Goal: Book appointment/travel/reservation

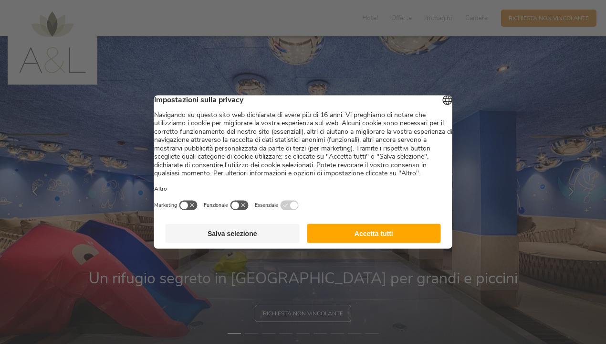
click at [364, 242] on button "Accetta tutti" at bounding box center [374, 233] width 134 height 19
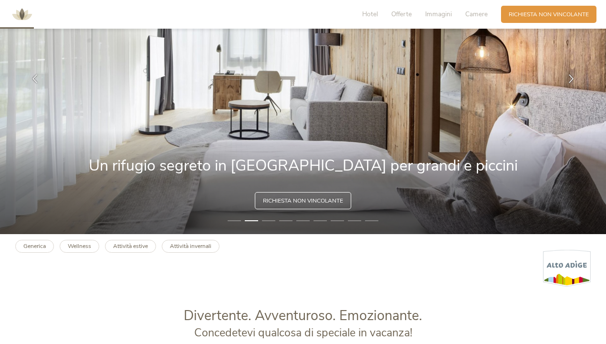
scroll to position [112, 0]
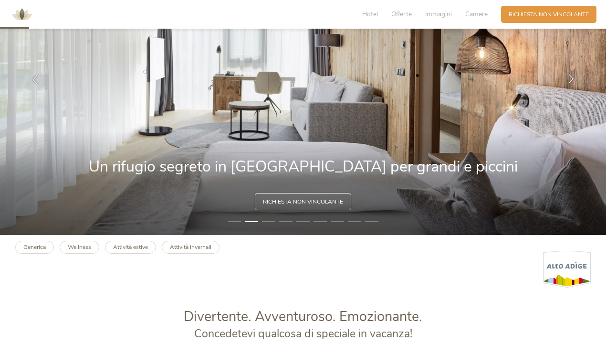
click at [568, 75] on icon at bounding box center [571, 78] width 9 height 9
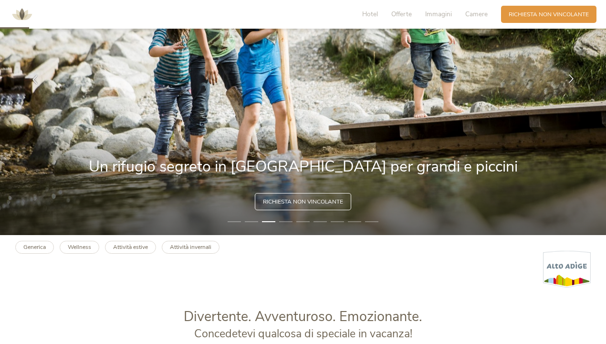
click at [568, 75] on icon at bounding box center [571, 78] width 9 height 9
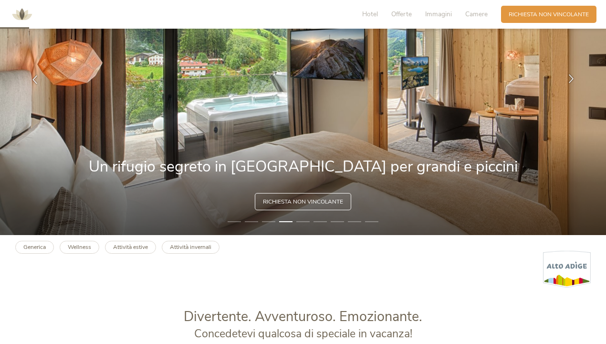
click at [568, 75] on icon at bounding box center [571, 78] width 9 height 9
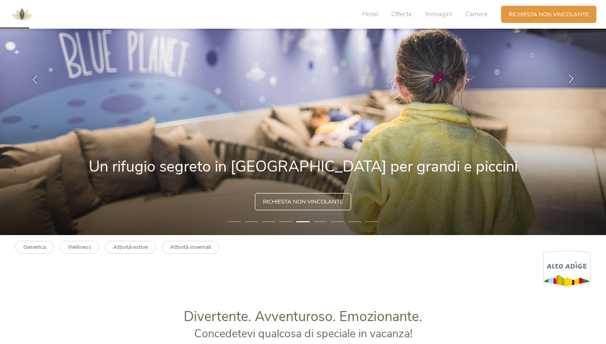
click at [568, 75] on icon at bounding box center [571, 78] width 9 height 9
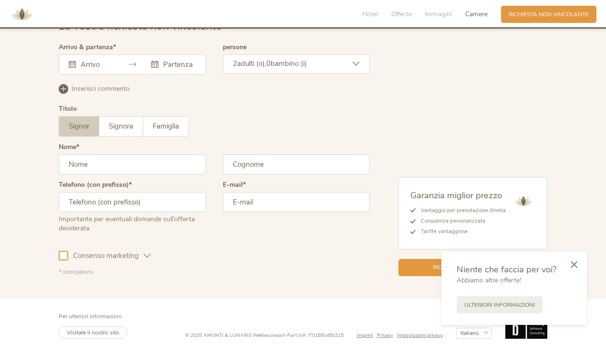
scroll to position [2322, 0]
click at [96, 60] on input "text" at bounding box center [95, 65] width 35 height 10
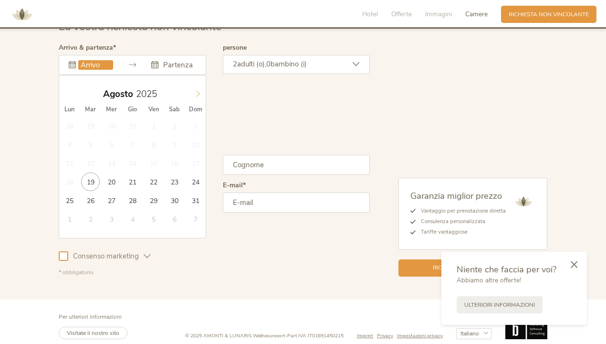
click at [195, 85] on span at bounding box center [198, 91] width 16 height 13
type input "2026"
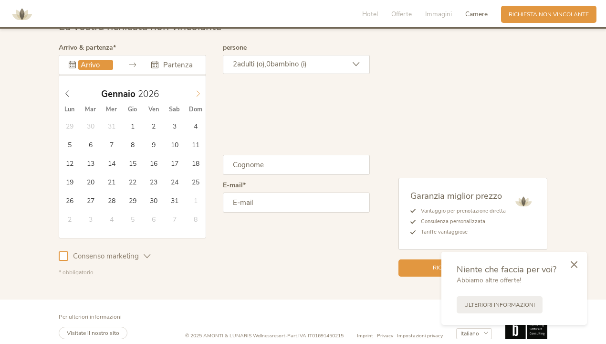
click at [195, 85] on span at bounding box center [198, 91] width 16 height 13
type input "[DATE]"
type input "2026"
type input "[DATE]"
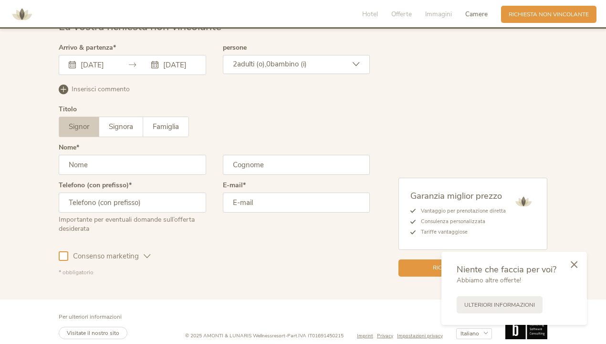
click at [348, 58] on div "2 adulti (o), 0 bambino (i)" at bounding box center [296, 64] width 147 height 19
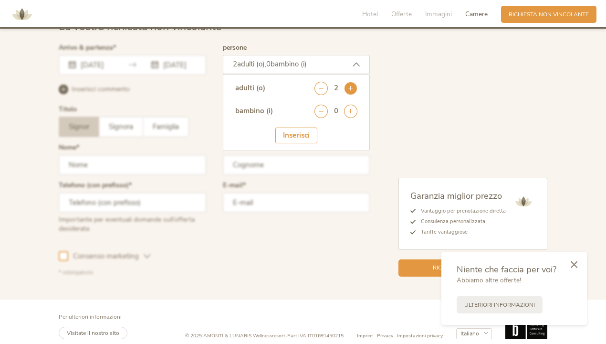
click at [349, 82] on icon at bounding box center [350, 88] width 13 height 13
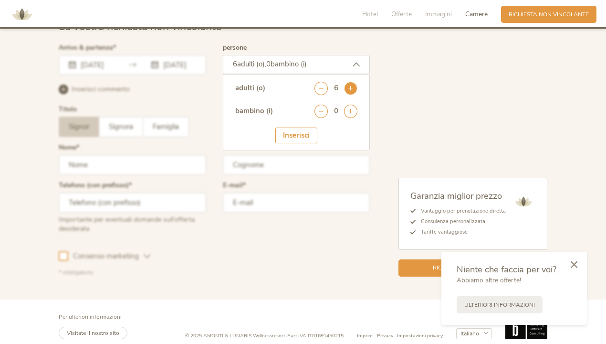
click at [349, 82] on icon at bounding box center [350, 88] width 13 height 13
click at [354, 104] on icon at bounding box center [350, 110] width 13 height 13
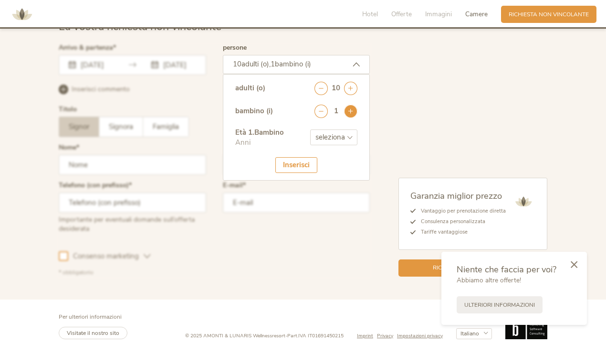
click at [354, 104] on icon at bounding box center [350, 110] width 13 height 13
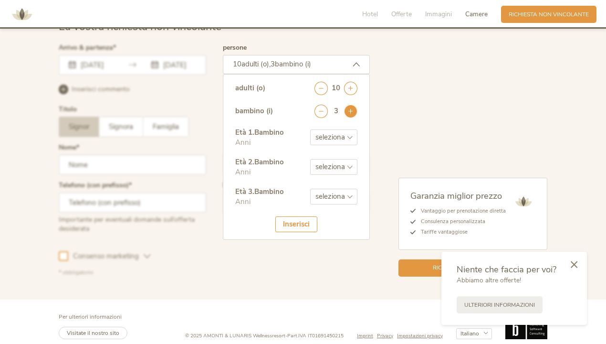
click at [354, 104] on icon at bounding box center [350, 110] width 13 height 13
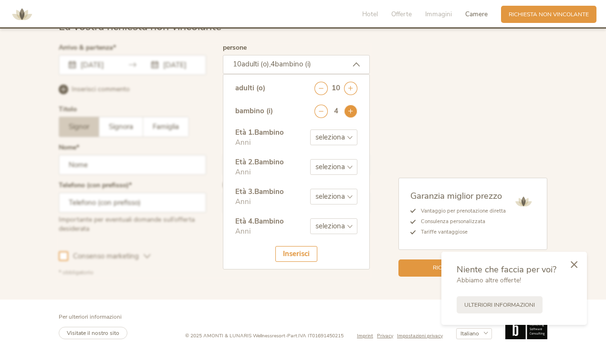
click at [354, 104] on icon at bounding box center [350, 110] width 13 height 13
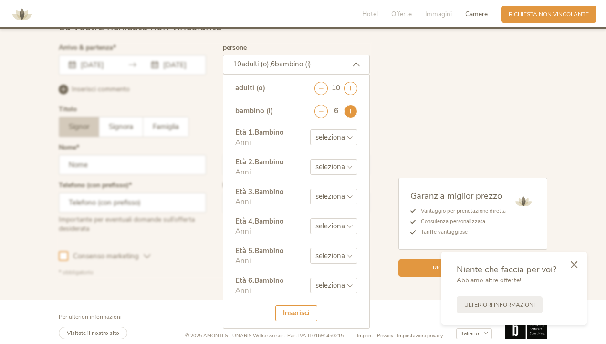
click at [354, 104] on icon at bounding box center [350, 110] width 13 height 13
select select "12"
select select "7"
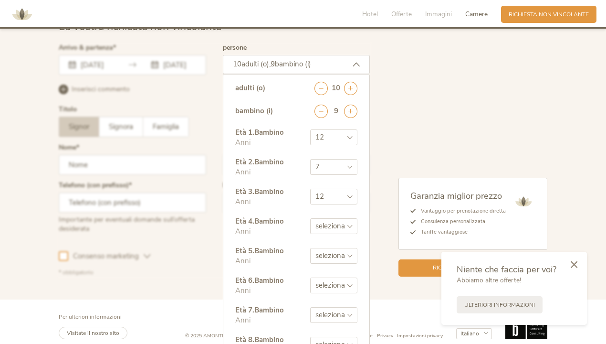
select select "6"
select select "12"
select select "7"
select select "6"
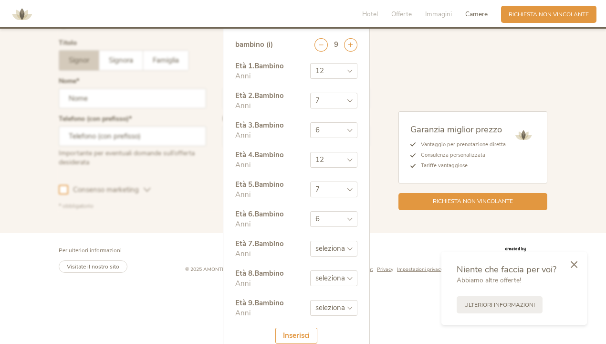
scroll to position [2388, 0]
select select "15"
select select "11"
select select "13"
click at [306, 328] on div "Inserisci" at bounding box center [296, 336] width 42 height 16
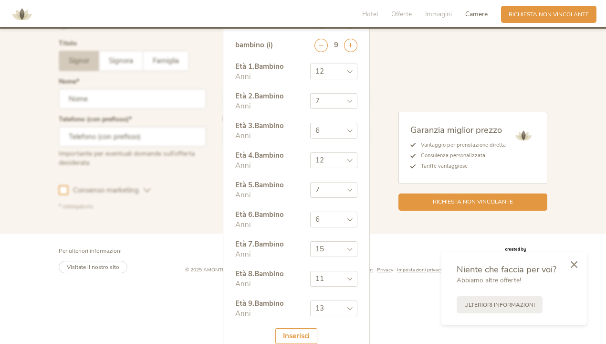
scroll to position [2322, 0]
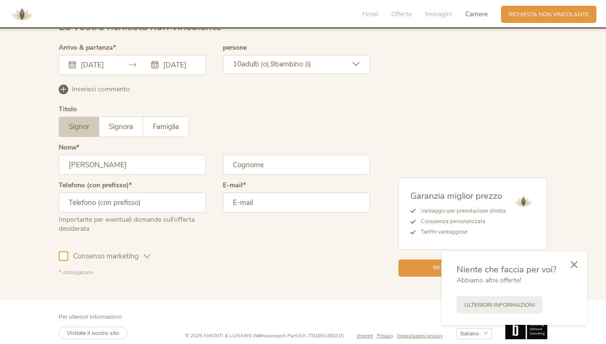
type input "[PERSON_NAME]"
type input "Nucita"
type input "3288668420"
type input "[EMAIL_ADDRESS][DOMAIN_NAME]"
click at [261, 253] on div "Consenso marketing Consenso profilazione" at bounding box center [214, 254] width 311 height 28
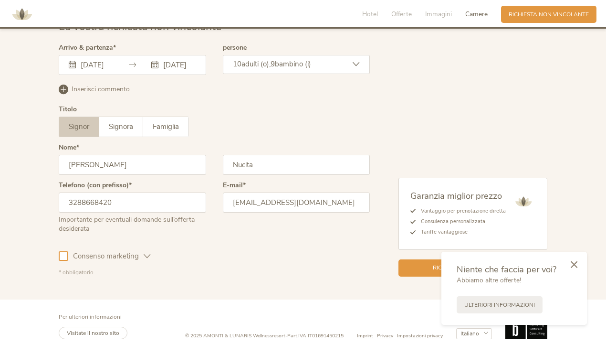
click at [146, 252] on div "Consenso marketing" at bounding box center [109, 256] width 83 height 10
click at [147, 252] on icon at bounding box center [147, 255] width 7 height 7
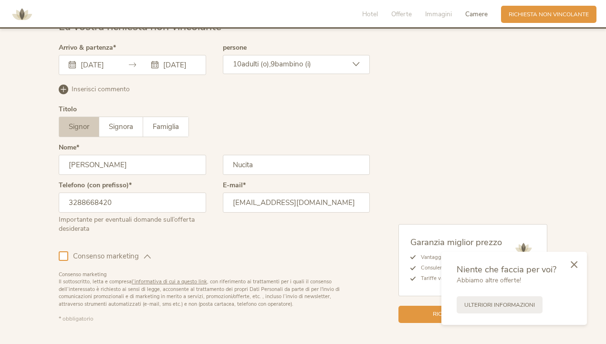
click at [147, 252] on icon at bounding box center [147, 255] width 7 height 7
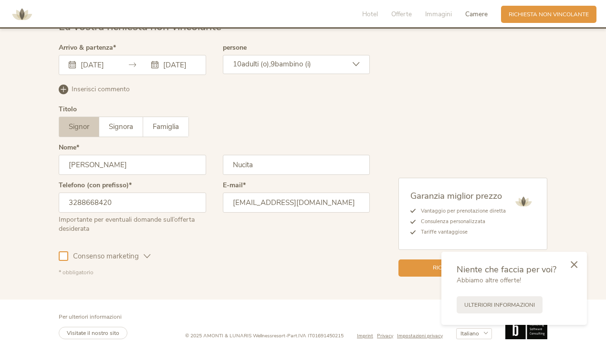
click at [202, 256] on div "Consenso marketing Consenso profilazione" at bounding box center [214, 254] width 311 height 28
click at [575, 263] on icon at bounding box center [574, 263] width 7 height 7
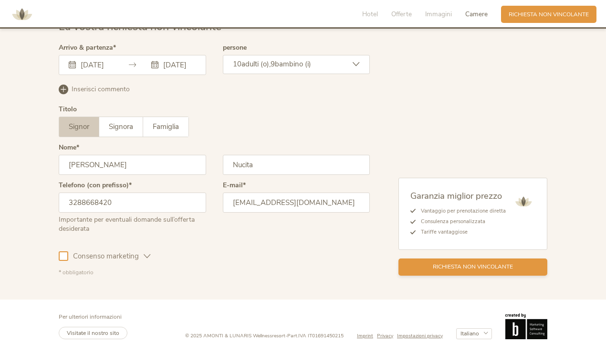
click at [427, 259] on div "Richiesta non vincolante" at bounding box center [472, 266] width 149 height 17
